Goal: Find specific page/section: Find specific page/section

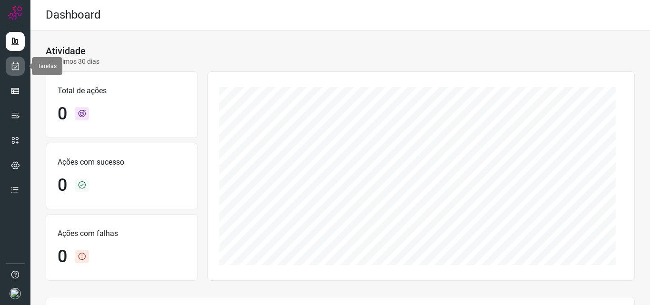
click at [12, 68] on icon at bounding box center [15, 66] width 10 height 10
click at [13, 69] on icon at bounding box center [15, 66] width 10 height 10
